Goal: Information Seeking & Learning: Learn about a topic

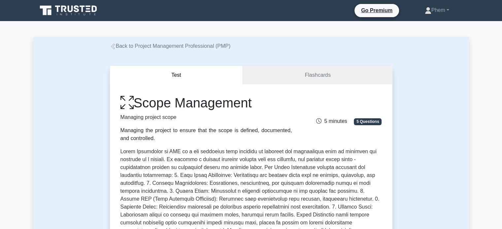
click at [91, 8] on icon at bounding box center [68, 10] width 63 height 13
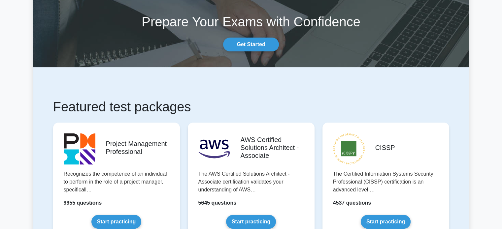
scroll to position [80, 0]
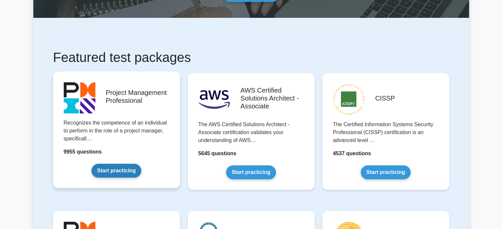
drag, startPoint x: 121, startPoint y: 179, endPoint x: 57, endPoint y: 137, distance: 77.4
click at [91, 164] on link "Start practicing" at bounding box center [116, 171] width 50 height 14
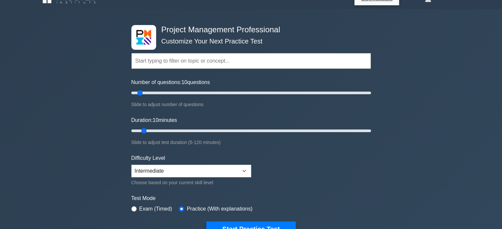
scroll to position [12, 0]
click at [169, 58] on input "text" at bounding box center [251, 61] width 240 height 16
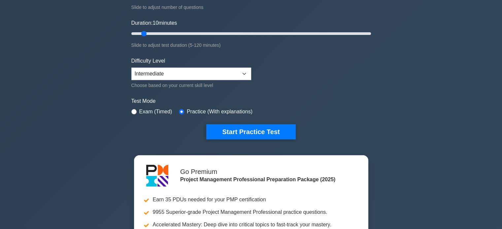
scroll to position [0, 0]
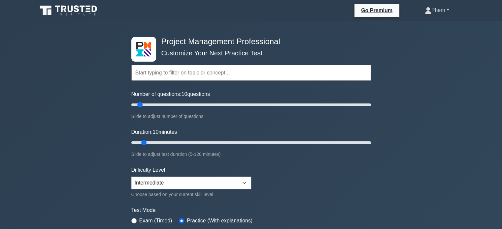
click at [438, 14] on link "Phem" at bounding box center [437, 10] width 56 height 13
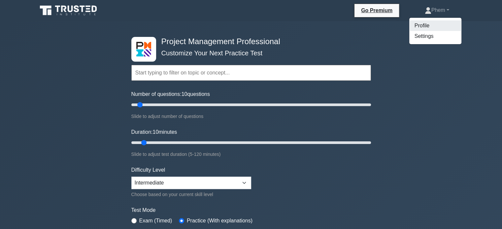
click at [427, 26] on link "Profile" at bounding box center [435, 25] width 52 height 11
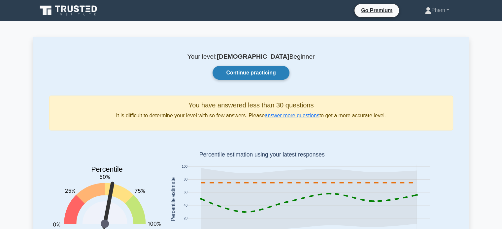
click at [276, 76] on link "Continue practicing" at bounding box center [250, 73] width 77 height 14
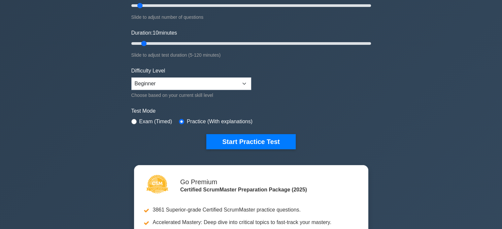
scroll to position [99, 0]
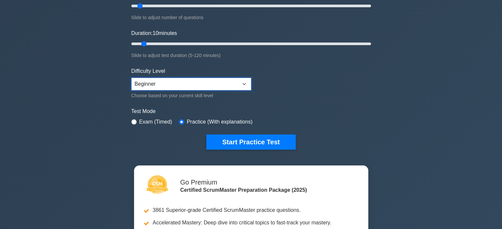
click at [222, 81] on select "Beginner Intermediate Expert" at bounding box center [191, 84] width 120 height 13
click at [302, 88] on form "Topics Basic Scrum Concepts Sprint Planning and Execution ScrumMaster Roles & R…" at bounding box center [251, 48] width 240 height 204
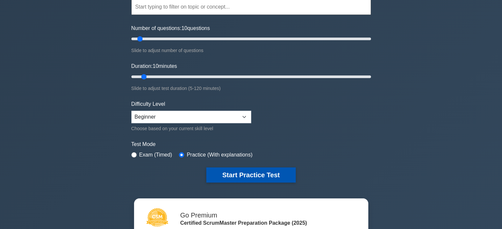
click at [262, 173] on button "Start Practice Test" at bounding box center [250, 175] width 89 height 15
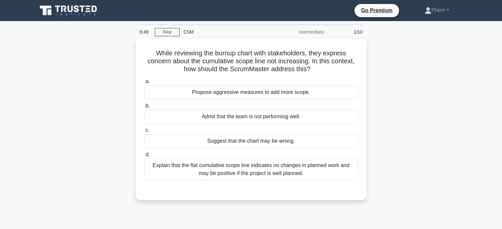
drag, startPoint x: 158, startPoint y: 52, endPoint x: 369, endPoint y: 69, distance: 212.1
click at [369, 69] on div "While reviewing the burnup chart with stakeholders, they express concern about …" at bounding box center [250, 124] width 435 height 170
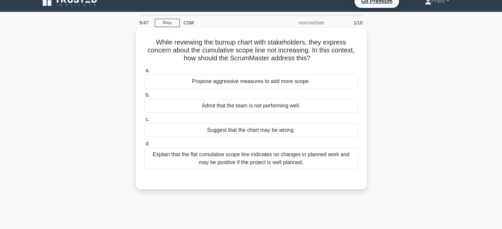
scroll to position [9, 0]
click at [242, 82] on div "Propose aggressive measures to add more scope." at bounding box center [251, 82] width 214 height 14
click at [144, 73] on input "a. Propose aggressive measures to add more scope." at bounding box center [144, 71] width 0 height 4
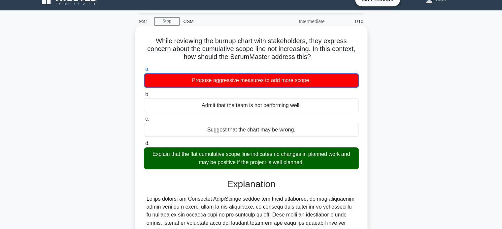
scroll to position [11, 0]
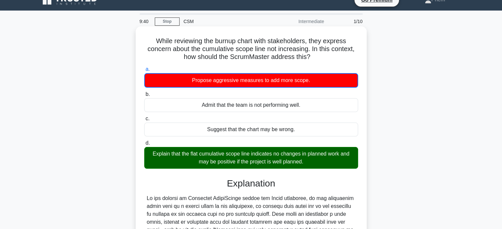
click at [335, 82] on div "Propose aggressive measures to add more scope." at bounding box center [251, 80] width 214 height 15
click at [144, 72] on input "a. Propose aggressive measures to add more scope." at bounding box center [144, 69] width 0 height 4
click at [303, 104] on div "Admit that the team is not performing well." at bounding box center [251, 105] width 214 height 14
click at [144, 97] on input "b. Admit that the team is not performing well." at bounding box center [144, 94] width 0 height 4
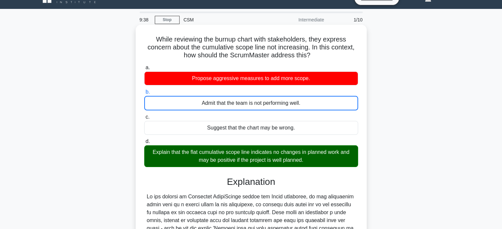
scroll to position [44, 0]
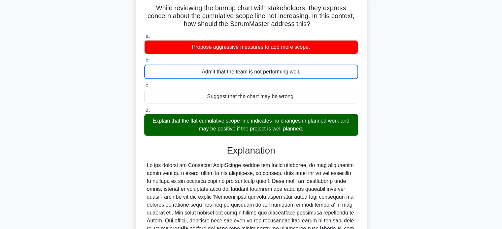
click at [269, 93] on div "Suggest that the chart may be wrong." at bounding box center [251, 97] width 214 height 14
click at [144, 88] on input "c. Suggest that the chart may be wrong." at bounding box center [144, 86] width 0 height 4
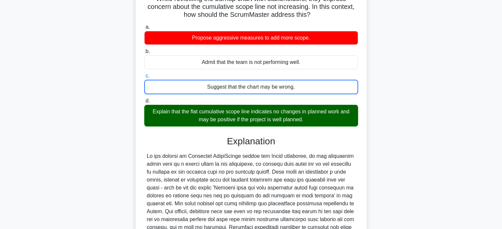
scroll to position [0, 0]
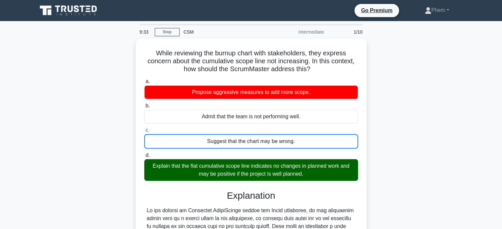
click at [185, 29] on div "CSM" at bounding box center [224, 31] width 91 height 13
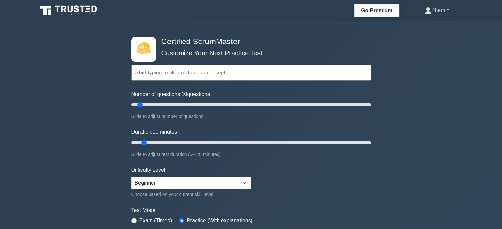
click at [432, 13] on link "Phem" at bounding box center [437, 10] width 56 height 13
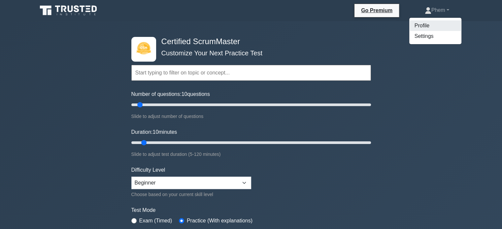
click at [424, 27] on link "Profile" at bounding box center [435, 25] width 52 height 11
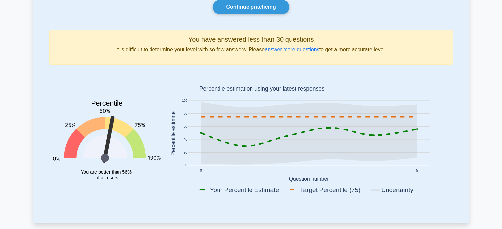
scroll to position [66, 0]
drag, startPoint x: 84, startPoint y: 173, endPoint x: 129, endPoint y: 179, distance: 44.7
click at [129, 179] on icon "Percentile You are better than 56% of all users" at bounding box center [107, 135] width 108 height 130
click at [140, 177] on icon "Percentile You are better than 56% of all users" at bounding box center [107, 135] width 108 height 130
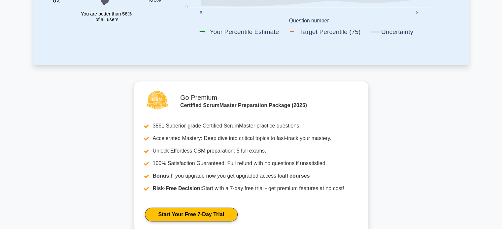
scroll to position [397, 0]
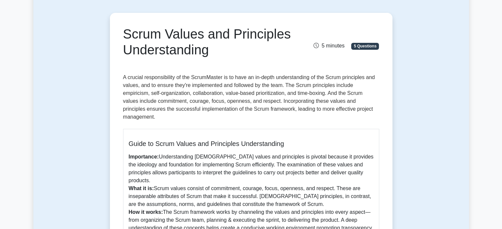
scroll to position [33, 0]
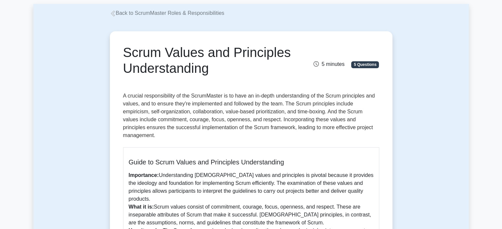
drag, startPoint x: 129, startPoint y: 53, endPoint x: 247, endPoint y: 66, distance: 118.2
click at [246, 64] on h1 "Scrum Values and Principles Understanding" at bounding box center [207, 61] width 168 height 32
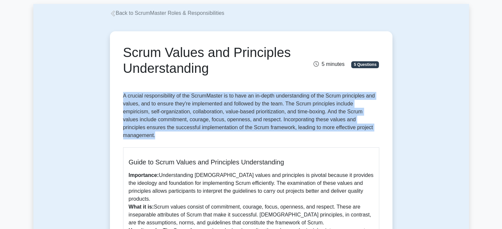
drag, startPoint x: 117, startPoint y: 96, endPoint x: 344, endPoint y: 139, distance: 230.3
click at [344, 139] on div "Scrum Values and Principles Understanding 5 minutes 5 Questions Guide to Scrum …" at bounding box center [251, 220] width 277 height 372
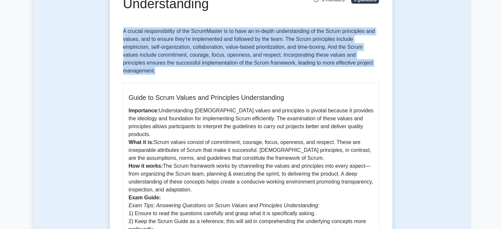
scroll to position [99, 0]
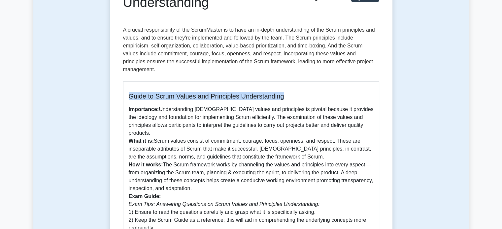
drag, startPoint x: 135, startPoint y: 99, endPoint x: 289, endPoint y: 99, distance: 154.4
click at [289, 99] on h5 "Guide to Scrum Values and Principles Understanding" at bounding box center [251, 96] width 245 height 8
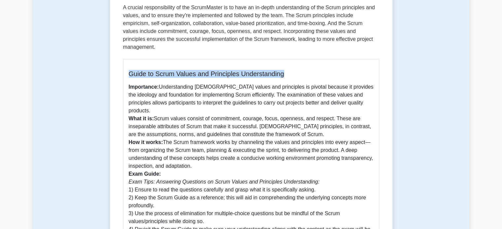
scroll to position [132, 0]
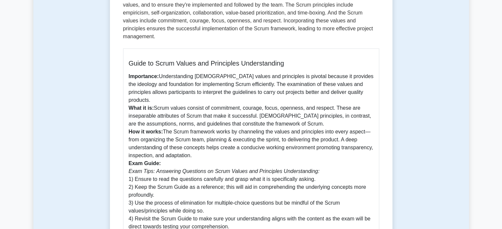
click at [191, 99] on p "Importance: Understanding Scrum values and principles is pivotal because it pro…" at bounding box center [251, 152] width 245 height 158
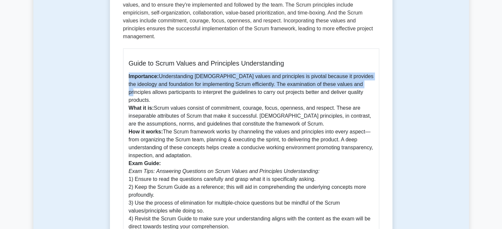
drag, startPoint x: 122, startPoint y: 78, endPoint x: 355, endPoint y: 82, distance: 232.6
click at [355, 82] on div "Scrum Values and Principles Understanding 5 minutes 5 Questions Guide to Scrum …" at bounding box center [251, 121] width 277 height 372
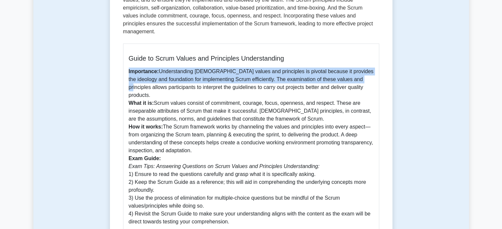
scroll to position [137, 0]
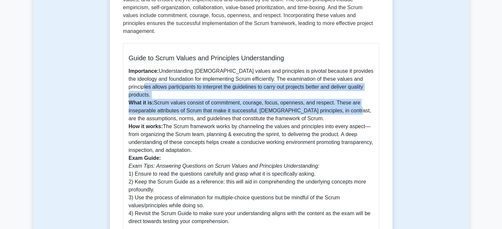
drag, startPoint x: 143, startPoint y: 87, endPoint x: 363, endPoint y: 104, distance: 220.4
click at [363, 104] on p "Importance: Understanding Scrum values and principles is pivotal because it pro…" at bounding box center [251, 146] width 245 height 158
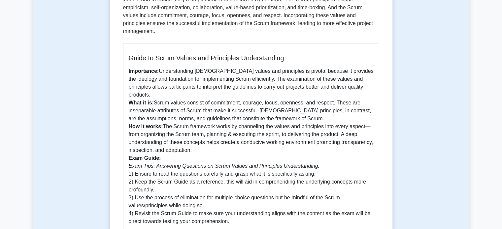
click at [265, 141] on p "Importance: Understanding Scrum values and principles is pivotal because it pro…" at bounding box center [251, 146] width 245 height 158
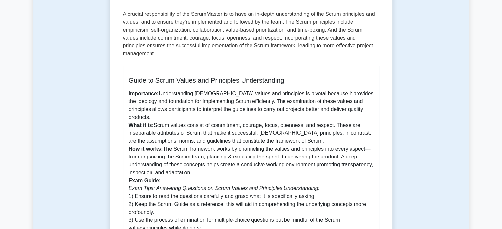
scroll to position [125, 0]
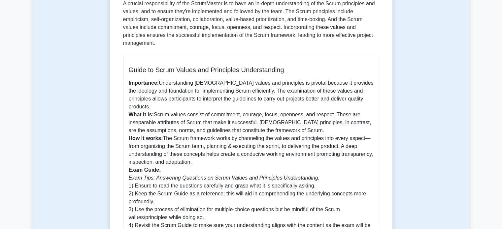
click at [327, 112] on p "Importance: Understanding Scrum values and principles is pivotal because it pro…" at bounding box center [251, 158] width 245 height 158
click at [342, 151] on p "Importance: Understanding Scrum values and principles is pivotal because it pro…" at bounding box center [251, 158] width 245 height 158
drag, startPoint x: 127, startPoint y: 164, endPoint x: 167, endPoint y: 163, distance: 40.6
click at [166, 165] on div "Guide to Scrum Values and Principles Understanding Importance: Understanding Sc…" at bounding box center [251, 151] width 256 height 193
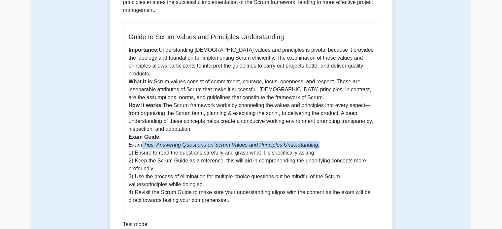
drag, startPoint x: 140, startPoint y: 136, endPoint x: 322, endPoint y: 134, distance: 181.8
click at [322, 134] on p "Importance: Understanding Scrum values and principles is pivotal because it pro…" at bounding box center [251, 125] width 245 height 158
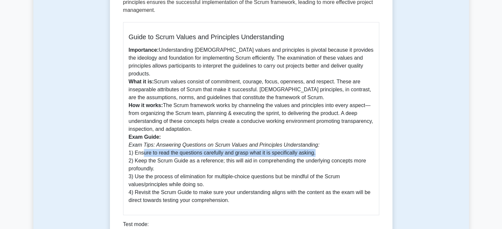
drag, startPoint x: 139, startPoint y: 145, endPoint x: 311, endPoint y: 145, distance: 172.2
click at [311, 145] on p "Importance: Understanding Scrum values and principles is pivotal because it pro…" at bounding box center [251, 125] width 245 height 158
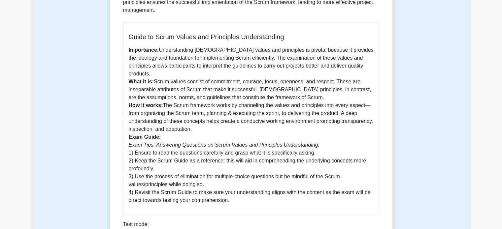
click at [313, 145] on p "Importance: Understanding Scrum values and principles is pivotal because it pro…" at bounding box center [251, 125] width 245 height 158
drag, startPoint x: 136, startPoint y: 152, endPoint x: 359, endPoint y: 162, distance: 222.9
click at [359, 162] on p "Importance: Understanding Scrum values and principles is pivotal because it pro…" at bounding box center [251, 125] width 245 height 158
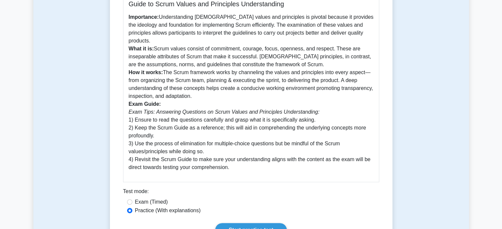
scroll to position [191, 0]
drag, startPoint x: 137, startPoint y: 137, endPoint x: 334, endPoint y: 146, distance: 197.8
click at [334, 146] on p "Importance: Understanding Scrum values and principles is pivotal because it pro…" at bounding box center [251, 92] width 245 height 158
click at [212, 148] on p "Importance: Understanding Scrum values and principles is pivotal because it pro…" at bounding box center [251, 92] width 245 height 158
drag, startPoint x: 133, startPoint y: 150, endPoint x: 347, endPoint y: 157, distance: 214.2
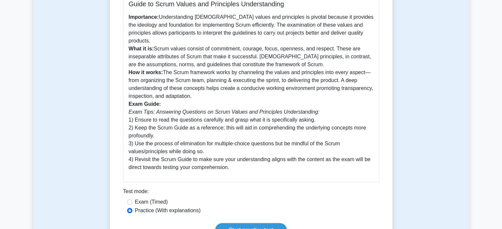
click at [347, 157] on p "Importance: Understanding Scrum values and principles is pivotal because it pro…" at bounding box center [251, 92] width 245 height 158
click at [314, 157] on p "Importance: Understanding Scrum values and principles is pivotal because it pro…" at bounding box center [251, 92] width 245 height 158
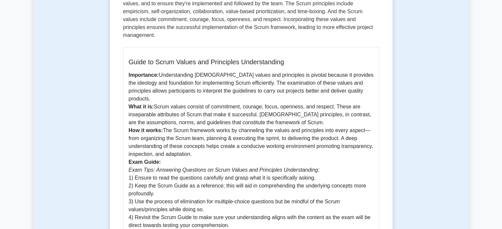
scroll to position [147, 0]
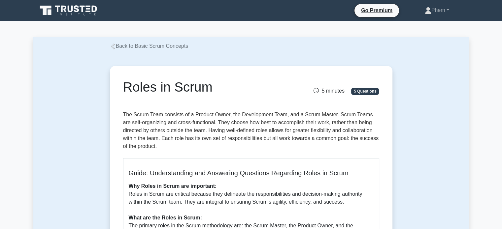
click at [59, 9] on icon at bounding box center [68, 10] width 63 height 13
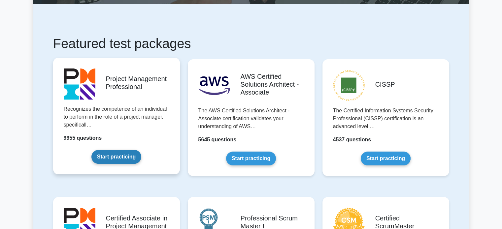
scroll to position [94, 0]
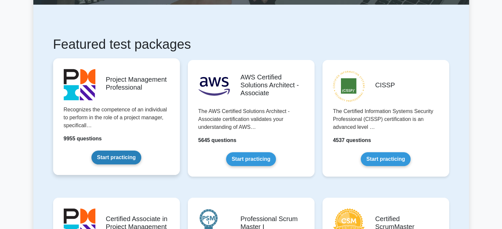
click at [116, 159] on link "Start practicing" at bounding box center [116, 158] width 50 height 14
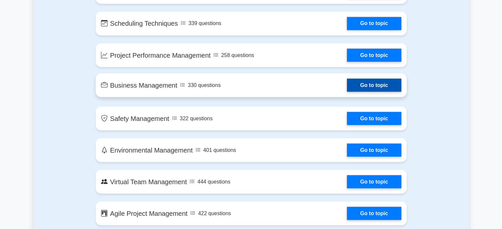
scroll to position [1211, 0]
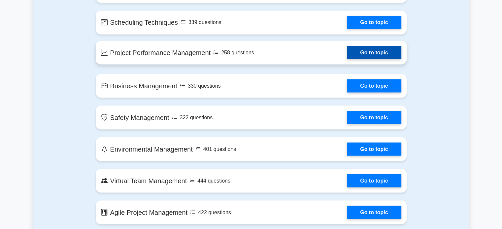
click at [371, 55] on link "Go to topic" at bounding box center [374, 52] width 54 height 13
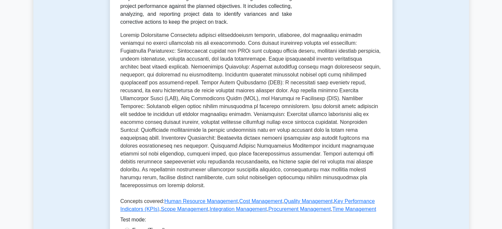
scroll to position [132, 0]
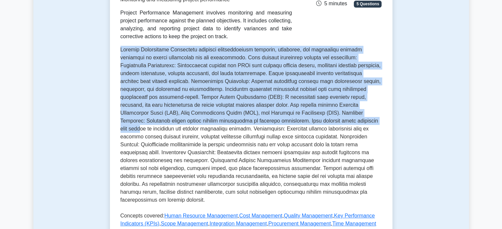
drag, startPoint x: 119, startPoint y: 52, endPoint x: 314, endPoint y: 118, distance: 205.8
click at [314, 118] on div "Project Performance Management Monitoring and measuring project performance Pro…" at bounding box center [251, 121] width 282 height 340
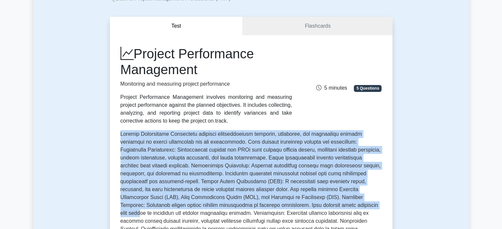
scroll to position [0, 0]
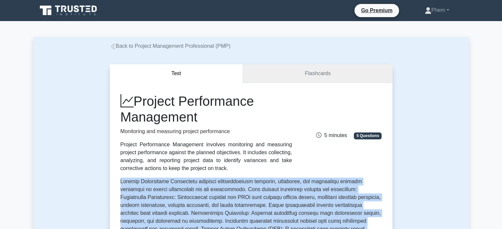
click at [313, 74] on link "Flashcards" at bounding box center [317, 73] width 149 height 19
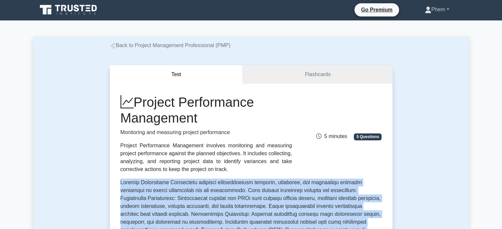
click at [428, 12] on link "Phem" at bounding box center [437, 9] width 56 height 13
click at [431, 28] on link "Profile" at bounding box center [435, 25] width 52 height 11
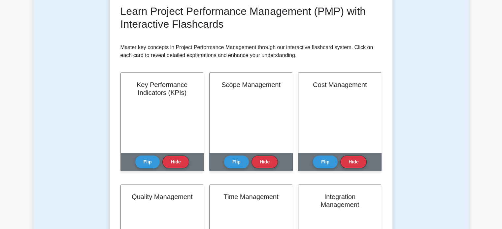
scroll to position [132, 0]
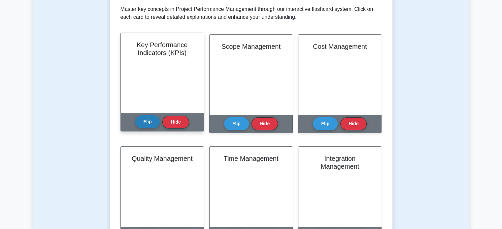
click at [145, 120] on button "Flip" at bounding box center [147, 121] width 25 height 13
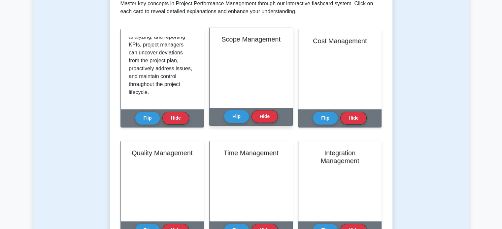
scroll to position [148, 0]
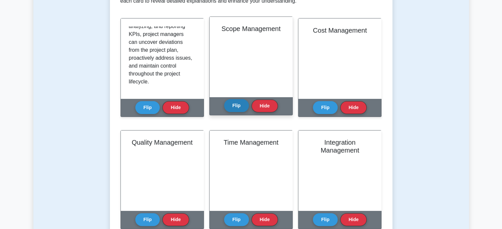
click at [239, 109] on button "Flip" at bounding box center [236, 105] width 25 height 13
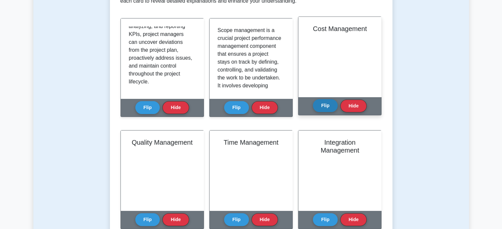
click at [326, 106] on button "Flip" at bounding box center [325, 105] width 25 height 13
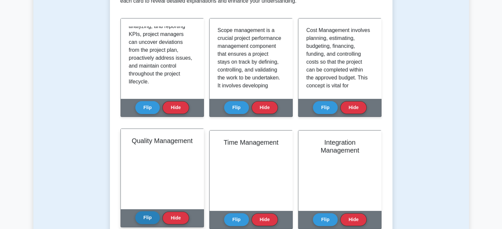
click at [149, 216] on button "Flip" at bounding box center [147, 217] width 25 height 13
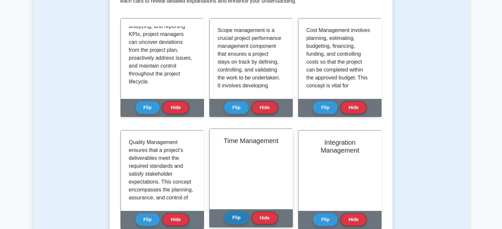
click at [240, 217] on button "Flip" at bounding box center [236, 217] width 25 height 13
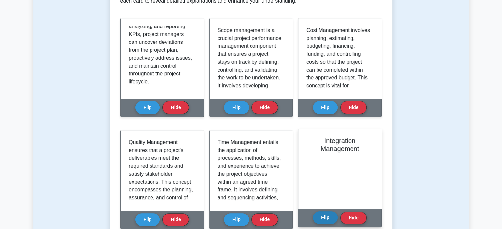
click at [323, 216] on button "Flip" at bounding box center [325, 217] width 25 height 13
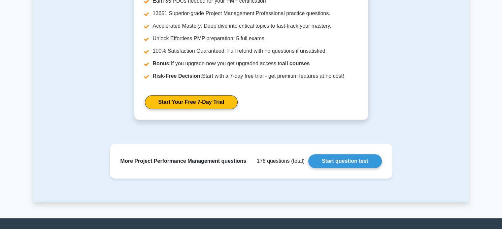
scroll to position [574, 0]
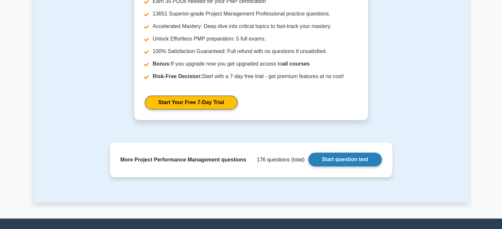
click at [335, 158] on link "Start question test" at bounding box center [344, 160] width 73 height 14
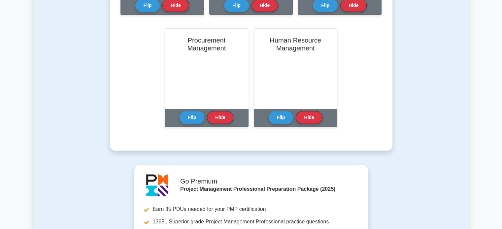
scroll to position [334, 0]
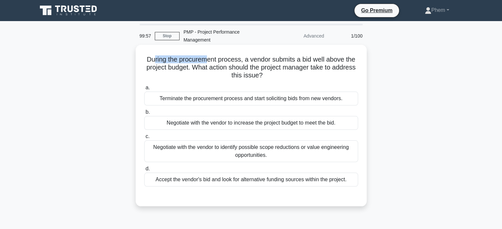
drag, startPoint x: 152, startPoint y: 58, endPoint x: 208, endPoint y: 58, distance: 56.1
click at [208, 58] on h5 "During the procurement process, a vendor submits a bid well above the project b…" at bounding box center [251, 67] width 215 height 24
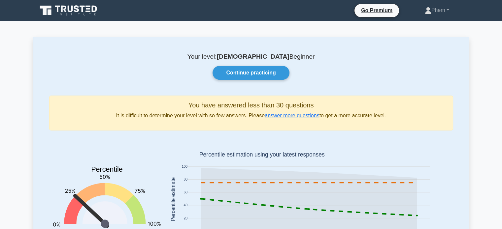
scroll to position [24, 0]
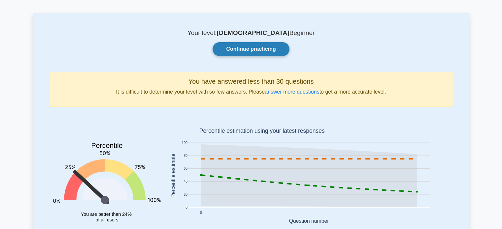
click at [220, 50] on link "Continue practicing" at bounding box center [250, 49] width 77 height 14
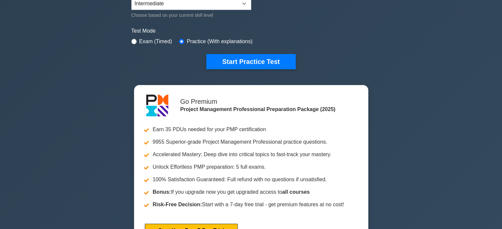
scroll to position [179, 0]
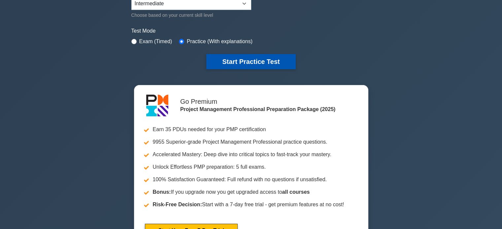
click at [246, 61] on button "Start Practice Test" at bounding box center [250, 61] width 89 height 15
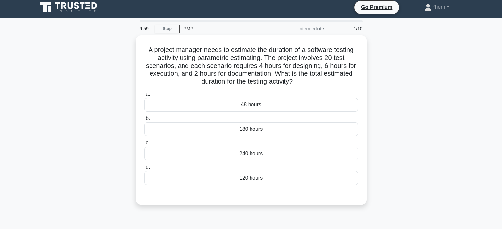
scroll to position [4, 0]
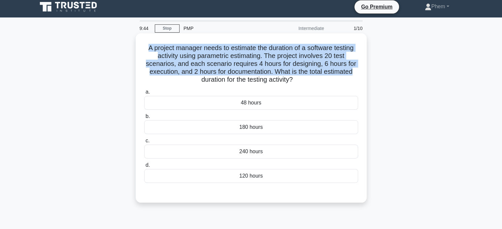
drag, startPoint x: 145, startPoint y: 49, endPoint x: 355, endPoint y: 72, distance: 210.7
click at [355, 72] on h5 "A project manager needs to estimate the duration of a software testing activity…" at bounding box center [251, 64] width 215 height 40
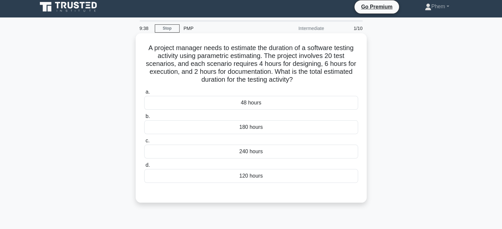
click at [268, 105] on div "48 hours" at bounding box center [251, 103] width 214 height 14
click at [144, 94] on input "a. 48 hours" at bounding box center [144, 92] width 0 height 4
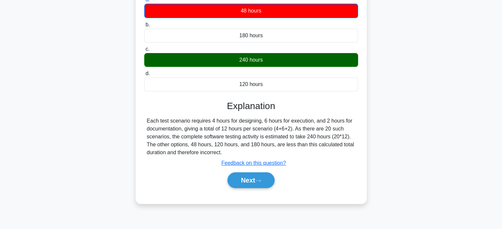
scroll to position [96, 0]
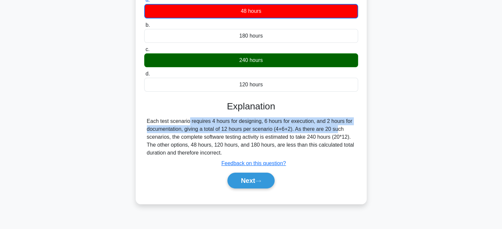
drag, startPoint x: 150, startPoint y: 118, endPoint x: 298, endPoint y: 127, distance: 148.1
click at [298, 127] on div "Each test scenario requires 4 hours for designing, 6 hours for execution, and 2…" at bounding box center [251, 137] width 209 height 40
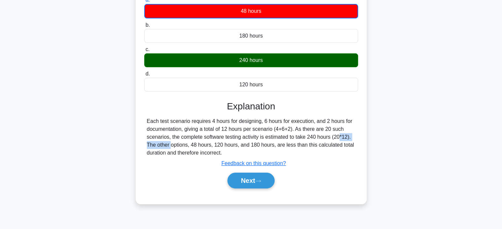
drag, startPoint x: 298, startPoint y: 136, endPoint x: 335, endPoint y: 139, distance: 36.8
click at [335, 139] on div "Each test scenario requires 4 hours for designing, 6 hours for execution, and 2…" at bounding box center [251, 137] width 209 height 40
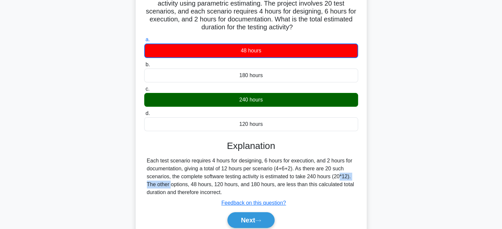
scroll to position [56, 0]
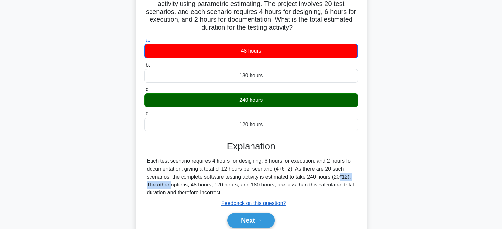
click at [254, 204] on u "Feedback on this question?" at bounding box center [253, 204] width 65 height 6
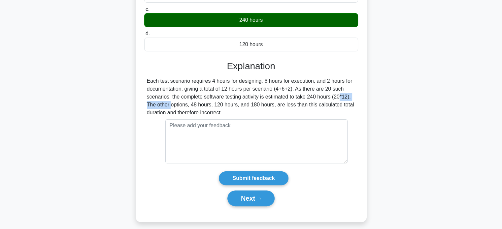
scroll to position [136, 0]
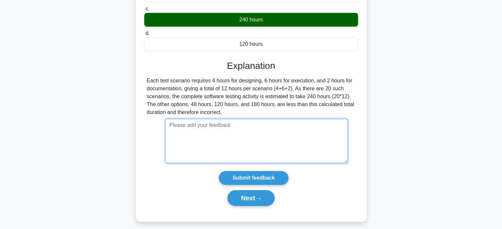
click at [258, 125] on textarea at bounding box center [256, 141] width 182 height 44
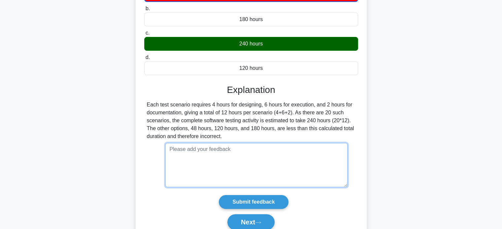
scroll to position [112, 0]
type textarea "How v"
type textarea "H"
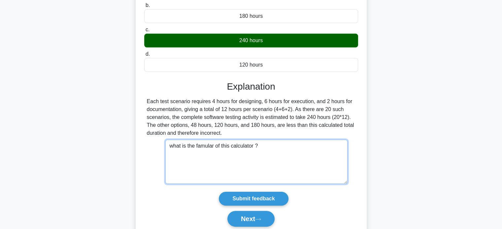
type textarea "what is the famular of this calculator ?"
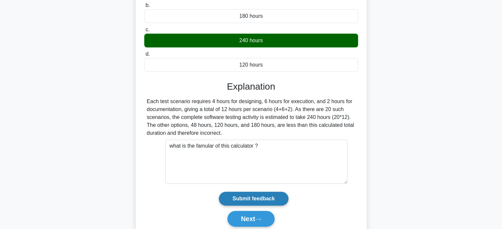
drag, startPoint x: 276, startPoint y: 168, endPoint x: 259, endPoint y: 197, distance: 33.7
click at [259, 197] on input "Submit feedback" at bounding box center [253, 199] width 69 height 14
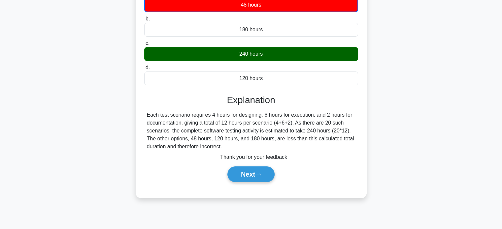
scroll to position [102, 0]
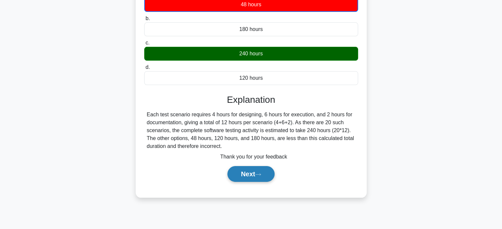
click at [253, 174] on button "Next" at bounding box center [250, 174] width 47 height 16
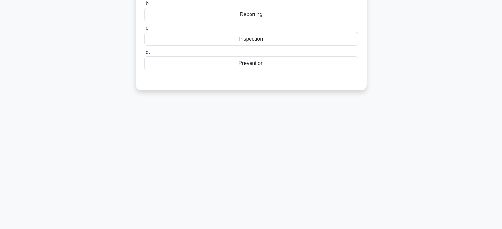
scroll to position [0, 0]
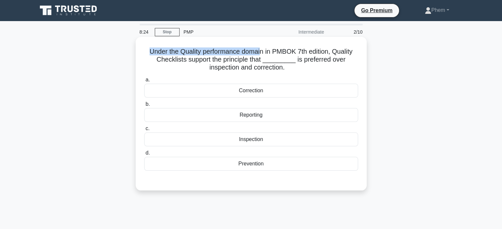
drag, startPoint x: 148, startPoint y: 53, endPoint x: 261, endPoint y: 48, distance: 113.3
click at [261, 48] on h5 "Under the Quality performance domain in PMBOK 7th edition, Quality Checklists s…" at bounding box center [251, 60] width 215 height 24
drag, startPoint x: 253, startPoint y: 158, endPoint x: 267, endPoint y: 96, distance: 64.2
click at [267, 96] on div "a. Correction b. Reporting c. d." at bounding box center [251, 124] width 222 height 98
click at [276, 76] on div "a. Correction b. Reporting c. d." at bounding box center [251, 124] width 222 height 98
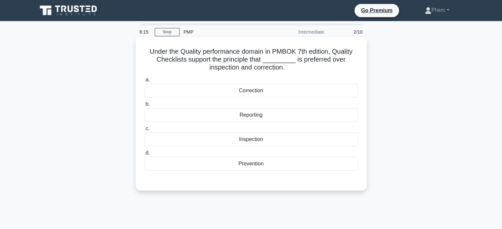
scroll to position [5, 0]
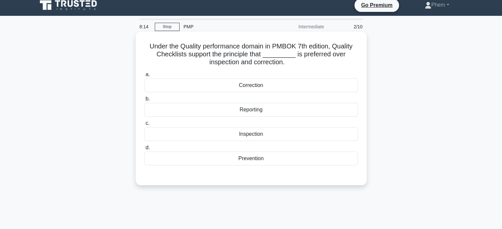
click at [264, 162] on div "Prevention" at bounding box center [251, 159] width 214 height 14
click at [144, 150] on input "d. Prevention" at bounding box center [144, 148] width 0 height 4
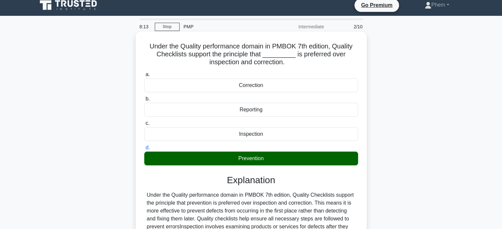
scroll to position [127, 0]
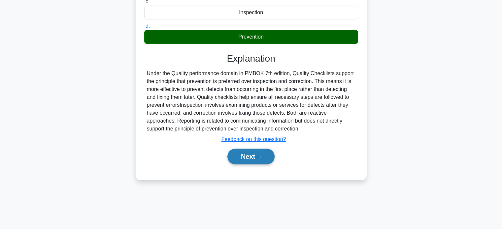
drag, startPoint x: 251, startPoint y: 151, endPoint x: 247, endPoint y: 159, distance: 8.3
click at [247, 159] on button "Next" at bounding box center [250, 157] width 47 height 16
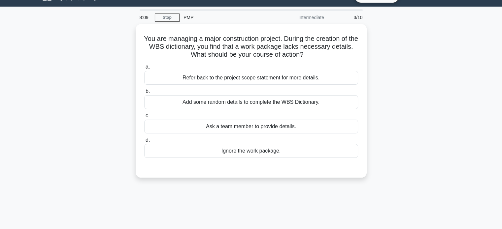
scroll to position [2, 0]
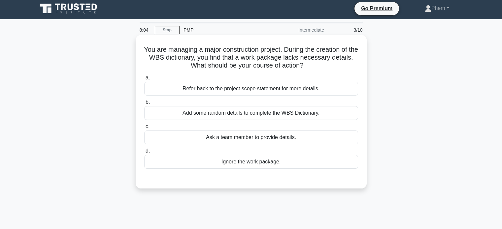
drag, startPoint x: 146, startPoint y: 47, endPoint x: 347, endPoint y: 68, distance: 201.7
click at [347, 68] on h5 "You are managing a major construction project. During the creation of the WBS d…" at bounding box center [251, 58] width 215 height 24
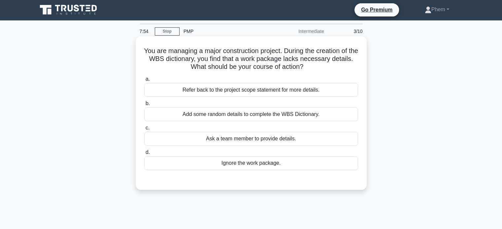
scroll to position [1, 0]
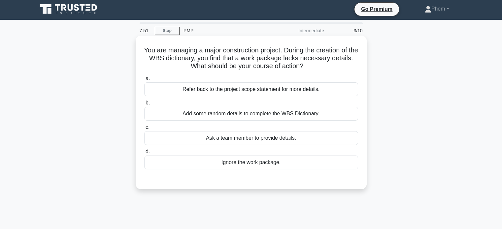
click at [243, 97] on div "a. Refer back to the project scope statement for more details. b. Add some rand…" at bounding box center [251, 122] width 222 height 98
click at [239, 113] on div "Add some random details to complete the WBS Dictionary." at bounding box center [251, 114] width 214 height 14
click at [144, 105] on input "b. Add some random details to complete the WBS Dictionary." at bounding box center [144, 103] width 0 height 4
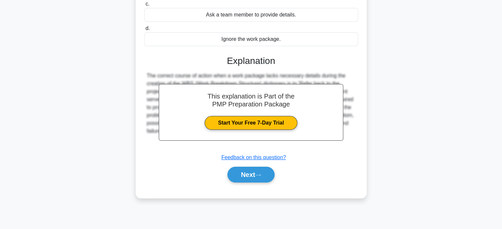
scroll to position [0, 0]
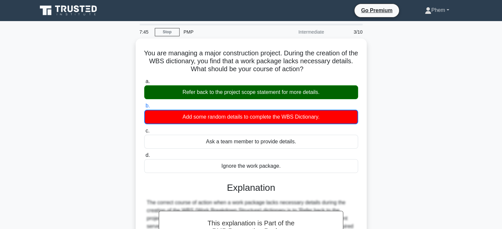
click at [439, 10] on link "Phem" at bounding box center [437, 10] width 56 height 13
click at [430, 22] on link "Profile" at bounding box center [435, 25] width 52 height 11
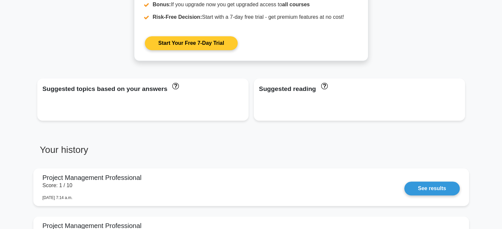
scroll to position [434, 0]
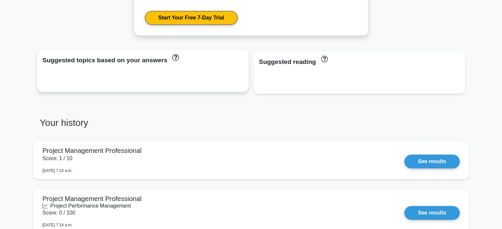
click at [165, 64] on div "Suggested topics based on your answers" at bounding box center [143, 60] width 201 height 11
click at [165, 63] on div "Suggested topics based on your answers" at bounding box center [143, 60] width 201 height 11
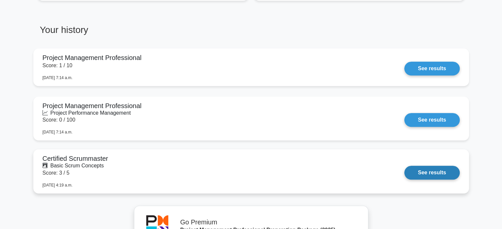
scroll to position [528, 0]
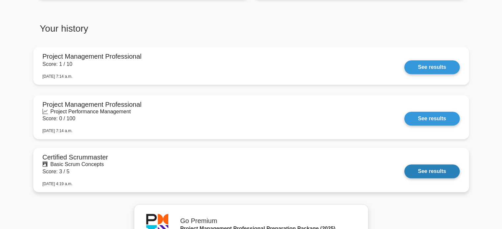
click at [435, 170] on link "See results" at bounding box center [431, 172] width 55 height 14
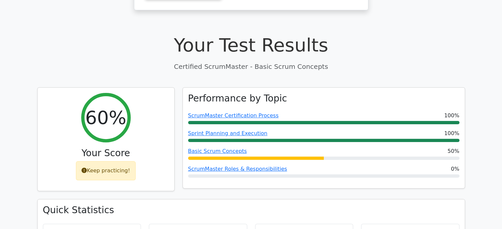
scroll to position [190, 0]
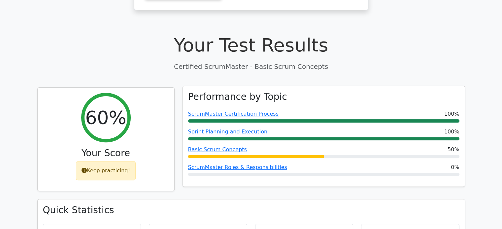
click at [325, 155] on div at bounding box center [323, 156] width 271 height 3
click at [210, 146] on link "Basic Scrum Concepts" at bounding box center [217, 149] width 59 height 6
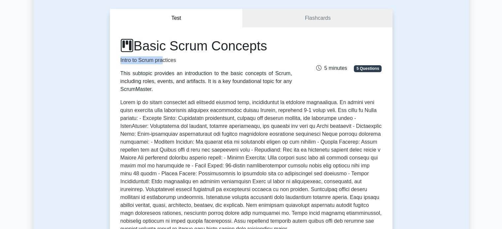
scroll to position [55, 0]
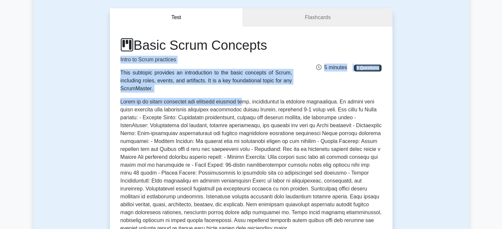
drag, startPoint x: 117, startPoint y: 62, endPoint x: 248, endPoint y: 94, distance: 134.2
click at [248, 94] on div "Basic Scrum Concepts Intro to Scrum practices This subtopic provides an introdu…" at bounding box center [250, 148] width 261 height 222
click at [252, 90] on div "This subtopic provides an introduction to the basic concepts of Scrum, includin…" at bounding box center [206, 81] width 172 height 24
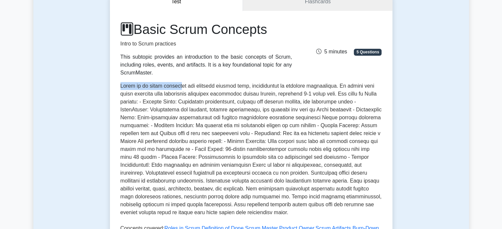
scroll to position [72, 0]
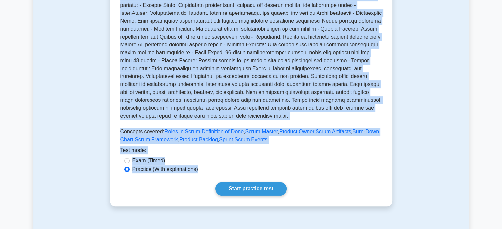
drag, startPoint x: 120, startPoint y: 86, endPoint x: 387, endPoint y: 232, distance: 304.3
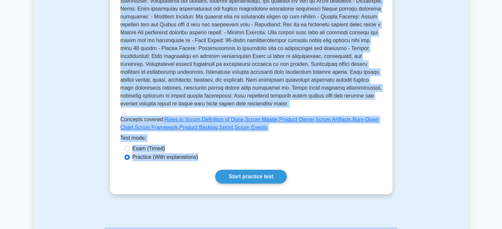
click at [345, 93] on p at bounding box center [250, 41] width 261 height 137
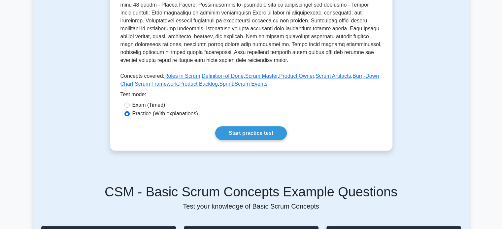
scroll to position [228, 0]
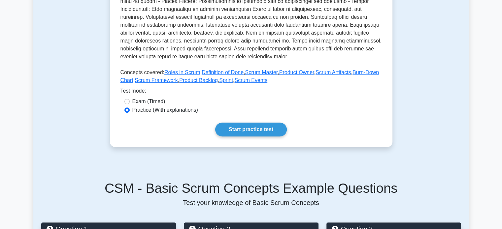
click at [150, 104] on label "Exam (Timed)" at bounding box center [148, 102] width 33 height 8
click at [130, 104] on input "Exam (Timed)" at bounding box center [126, 101] width 5 height 5
radio input "true"
click at [151, 110] on label "Practice (With explanations)" at bounding box center [165, 110] width 66 height 8
click at [130, 110] on input "Practice (With explanations)" at bounding box center [126, 110] width 5 height 5
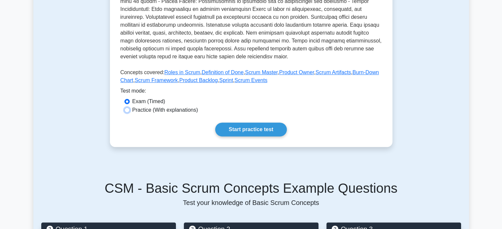
radio input "true"
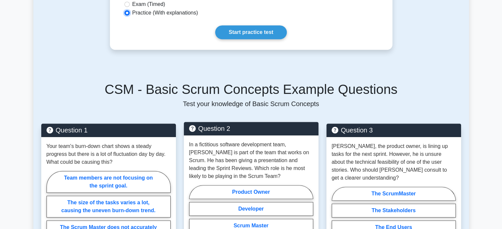
scroll to position [366, 0]
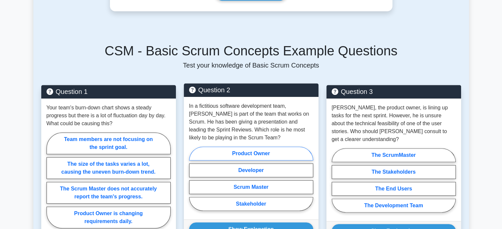
click at [250, 151] on label "Product Owner" at bounding box center [251, 154] width 124 height 14
click at [193, 179] on input "Product Owner" at bounding box center [191, 181] width 4 height 4
radio input "true"
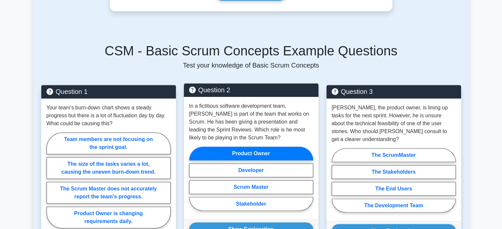
click at [254, 150] on label "Product Owner" at bounding box center [251, 154] width 124 height 14
click at [193, 179] on input "Product Owner" at bounding box center [191, 181] width 4 height 4
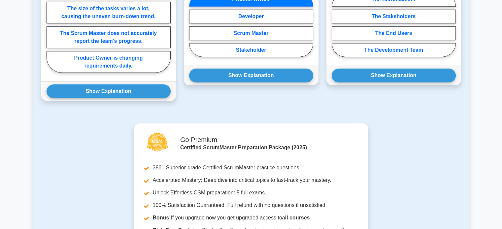
scroll to position [531, 0]
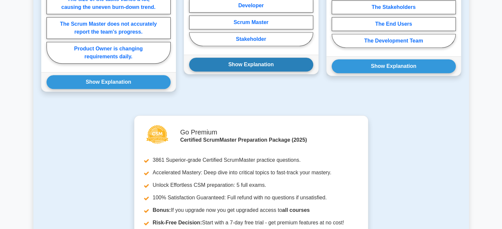
click at [246, 66] on button "Show Explanation" at bounding box center [251, 65] width 124 height 14
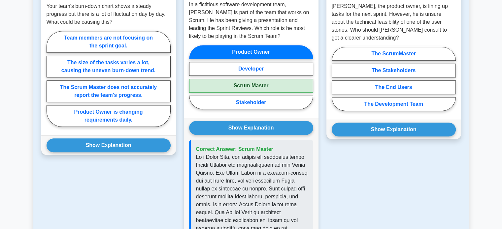
scroll to position [465, 0]
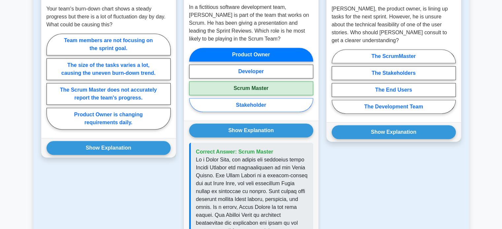
drag, startPoint x: 266, startPoint y: 89, endPoint x: 267, endPoint y: 98, distance: 9.0
click at [267, 98] on div "Product Owner Developer Scrum Master Stakeholder" at bounding box center [251, 81] width 124 height 67
click at [257, 103] on label "Stakeholder" at bounding box center [251, 105] width 124 height 14
click at [193, 84] on input "Stakeholder" at bounding box center [191, 82] width 4 height 4
radio input "true"
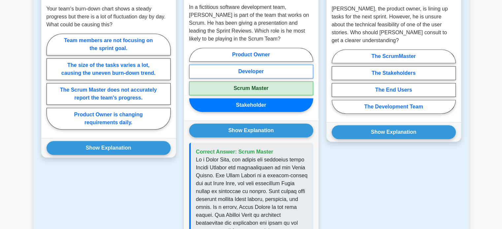
click at [255, 73] on label "Developer" at bounding box center [251, 72] width 124 height 14
click at [193, 80] on input "Developer" at bounding box center [191, 82] width 4 height 4
radio input "true"
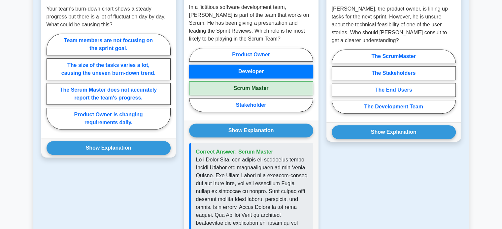
click at [253, 85] on label "Scrum Master" at bounding box center [251, 88] width 124 height 14
click at [193, 84] on input "Scrum Master" at bounding box center [191, 82] width 4 height 4
radio input "true"
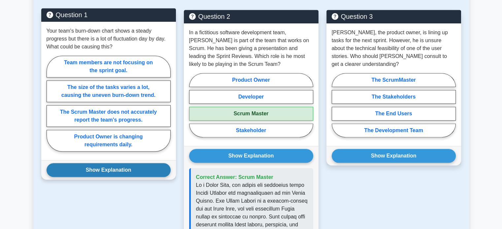
click at [108, 169] on button "Show Explanation" at bounding box center [109, 170] width 124 height 14
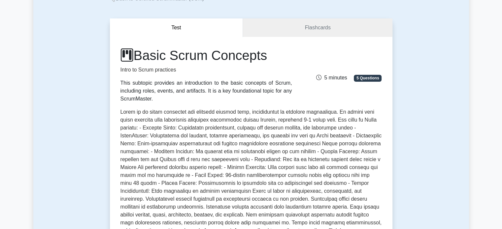
scroll to position [0, 0]
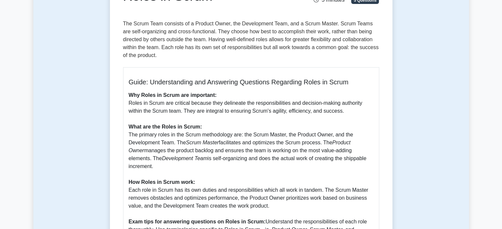
scroll to position [89, 0]
